Goal: Information Seeking & Learning: Check status

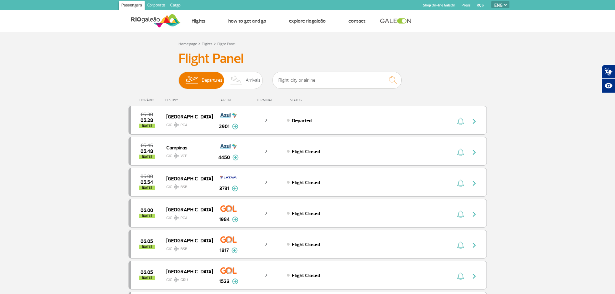
select select "en"
click at [251, 82] on span "Arrivals" at bounding box center [253, 80] width 15 height 17
click at [178, 77] on input "Departures Arrivals" at bounding box center [178, 77] width 0 height 0
select select "en"
click at [248, 88] on span "Arrivals" at bounding box center [253, 80] width 15 height 17
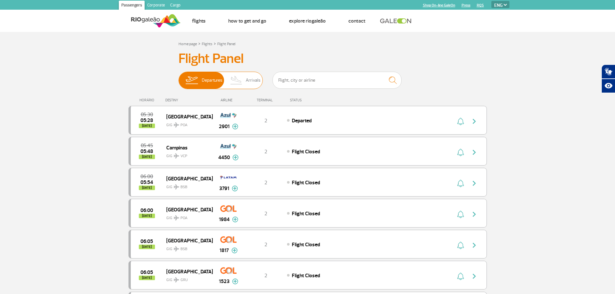
click at [178, 77] on input "Departures Arrivals" at bounding box center [178, 77] width 0 height 0
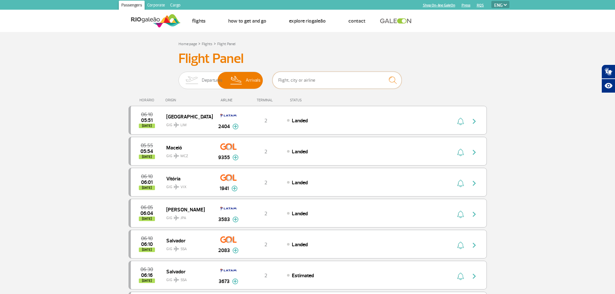
click at [316, 80] on input "text" at bounding box center [336, 80] width 129 height 17
type input "7613"
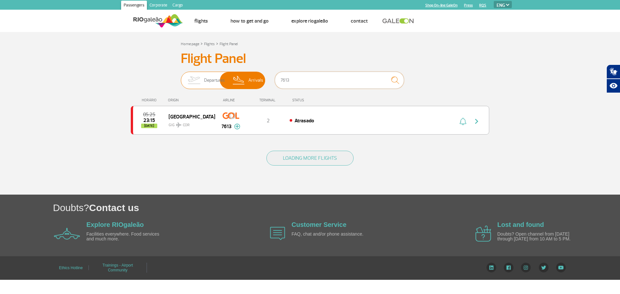
drag, startPoint x: 316, startPoint y: 80, endPoint x: 235, endPoint y: 77, distance: 81.7
click at [235, 77] on div "Departures Arrivals 7613" at bounding box center [310, 81] width 258 height 19
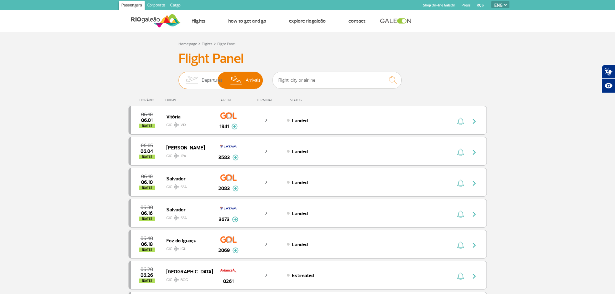
click at [198, 85] on img at bounding box center [191, 80] width 20 height 17
click at [178, 77] on input "Departures Arrivals" at bounding box center [178, 77] width 0 height 0
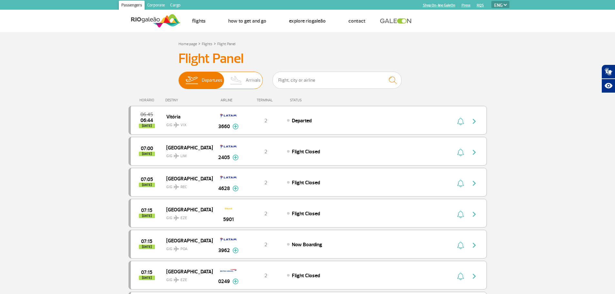
click at [235, 86] on img at bounding box center [236, 80] width 19 height 17
click at [178, 77] on input "Departures Arrivals" at bounding box center [178, 77] width 0 height 0
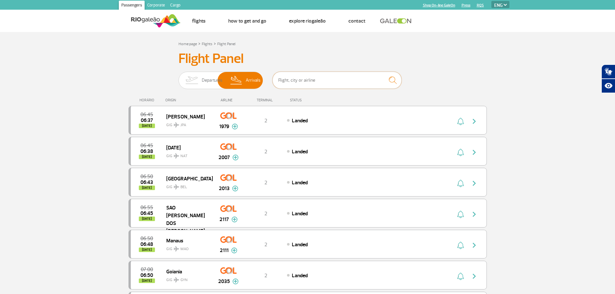
click at [320, 82] on input "text" at bounding box center [336, 80] width 129 height 17
type input "3812"
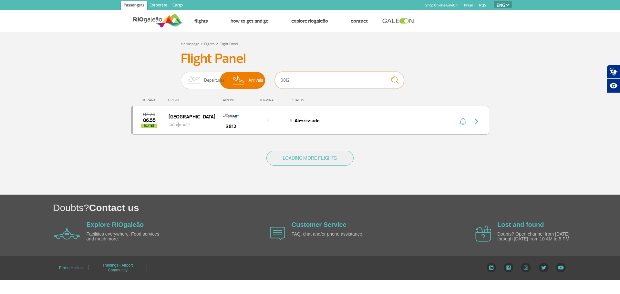
drag, startPoint x: 249, startPoint y: 70, endPoint x: 203, endPoint y: 64, distance: 46.9
click at [206, 66] on div "Flight Panel Departures Arrivals 3812 07:20 06:55 [DATE] [GEOGRAPHIC_DATA] AEP …" at bounding box center [310, 97] width 358 height 92
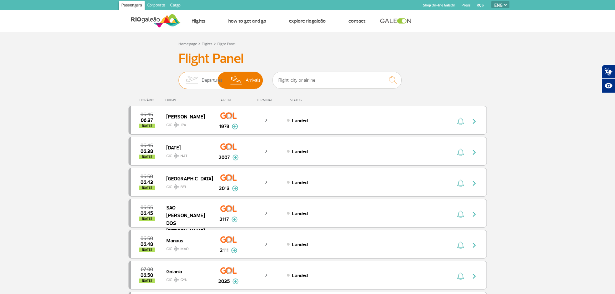
click at [188, 80] on img at bounding box center [191, 80] width 20 height 17
click at [178, 77] on input "Departures Arrivals" at bounding box center [178, 77] width 0 height 0
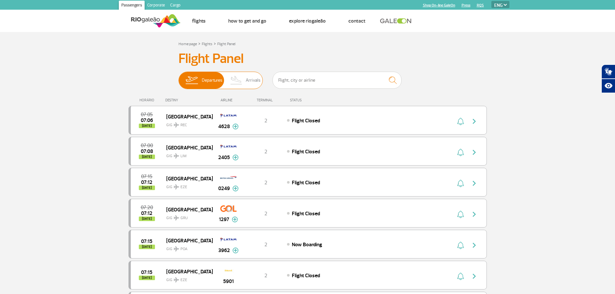
click at [252, 79] on span "Arrivals" at bounding box center [253, 80] width 15 height 17
click at [178, 77] on input "Departures Arrivals" at bounding box center [178, 77] width 0 height 0
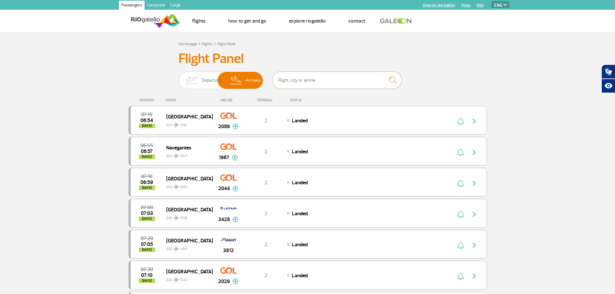
click at [375, 78] on input "text" at bounding box center [336, 80] width 129 height 17
type input "216"
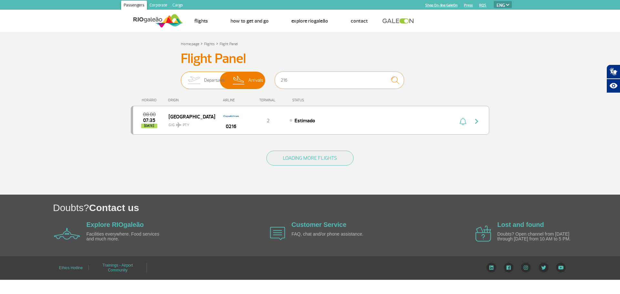
drag, startPoint x: 292, startPoint y: 88, endPoint x: 235, endPoint y: 74, distance: 58.9
click at [250, 79] on div "Departures Arrivals 216" at bounding box center [310, 81] width 258 height 19
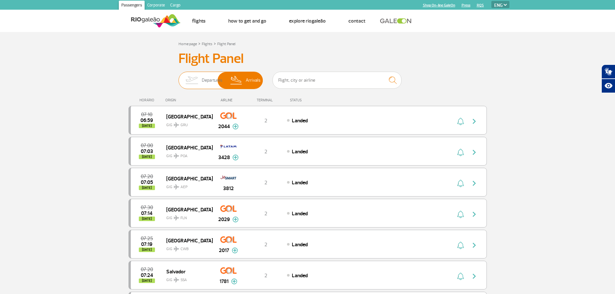
click at [203, 85] on span "Departures" at bounding box center [212, 80] width 21 height 17
click at [178, 77] on input "Departures Arrivals" at bounding box center [178, 77] width 0 height 0
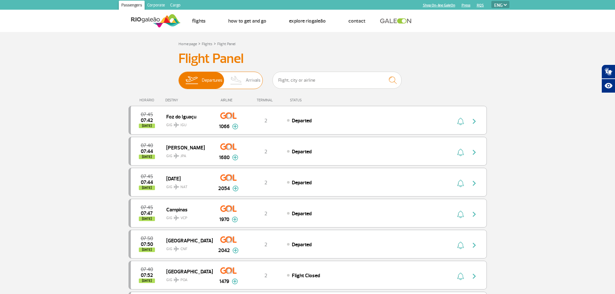
click at [240, 77] on img at bounding box center [236, 80] width 19 height 17
click at [178, 77] on input "Departures Arrivals" at bounding box center [178, 77] width 0 height 0
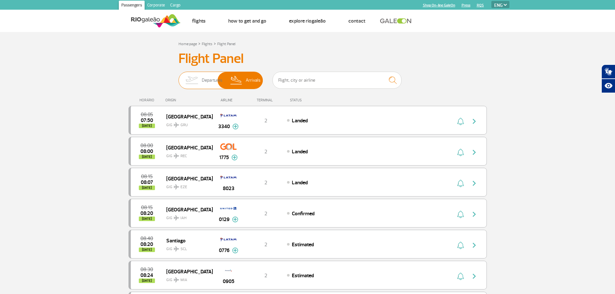
click at [196, 83] on img at bounding box center [191, 80] width 20 height 17
click at [178, 77] on input "Departures Arrivals" at bounding box center [178, 77] width 0 height 0
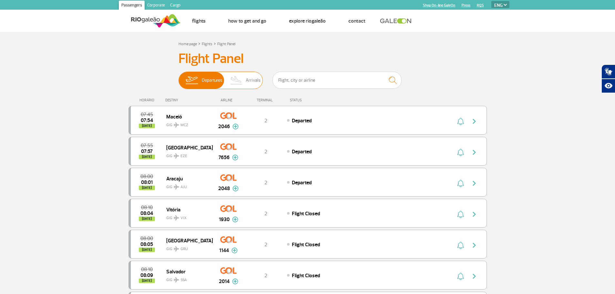
click at [240, 83] on img at bounding box center [236, 80] width 19 height 17
click at [178, 77] on input "Departures Arrivals" at bounding box center [178, 77] width 0 height 0
